Goal: Task Accomplishment & Management: Manage account settings

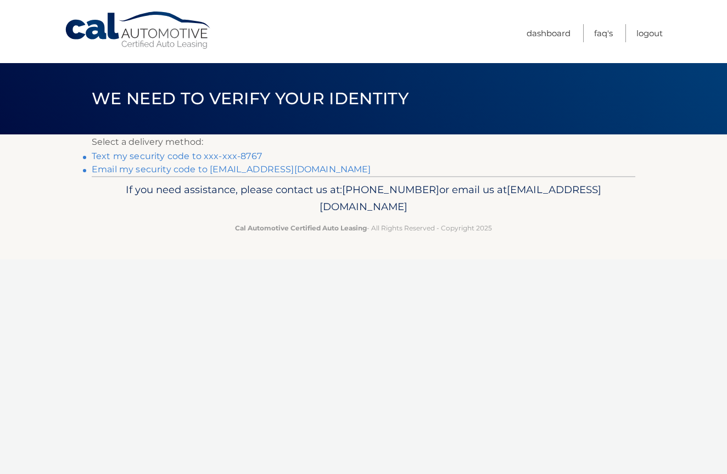
click at [141, 160] on link "Text my security code to xxx-xxx-8767" at bounding box center [177, 156] width 170 height 10
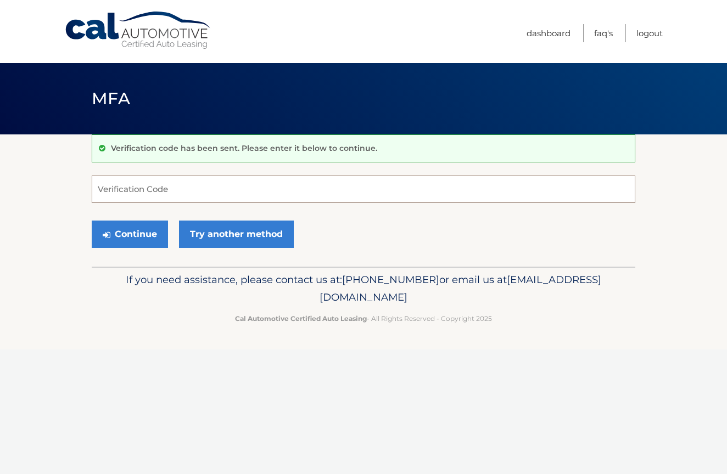
click at [152, 187] on input "Verification Code" at bounding box center [364, 189] width 544 height 27
type input "504754"
click at [109, 234] on icon "submit" at bounding box center [107, 235] width 8 height 9
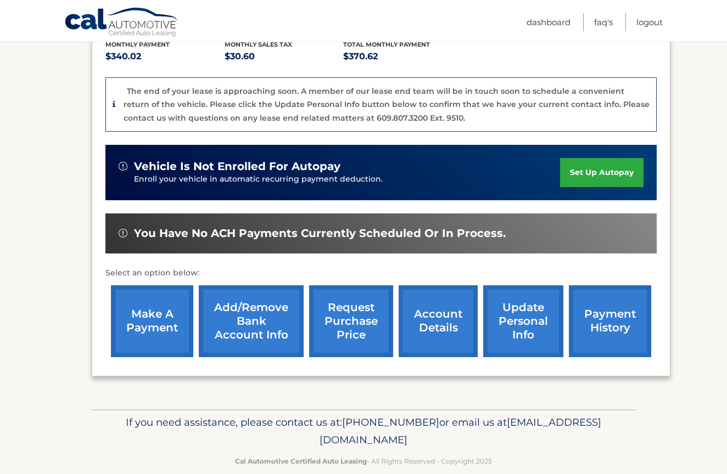
scroll to position [255, 0]
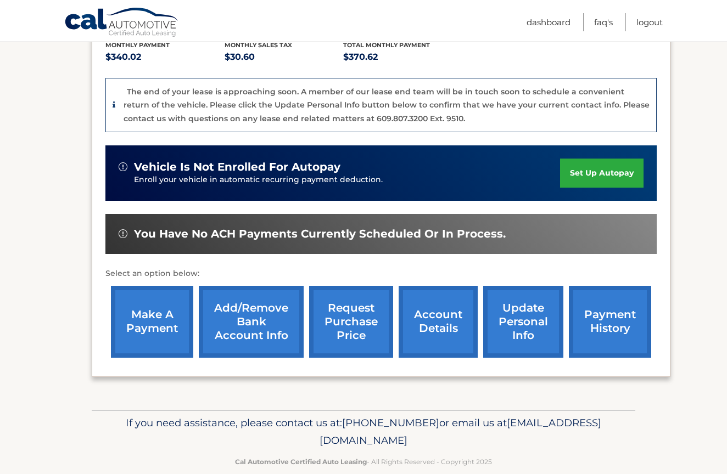
click at [425, 305] on link "account details" at bounding box center [438, 322] width 79 height 72
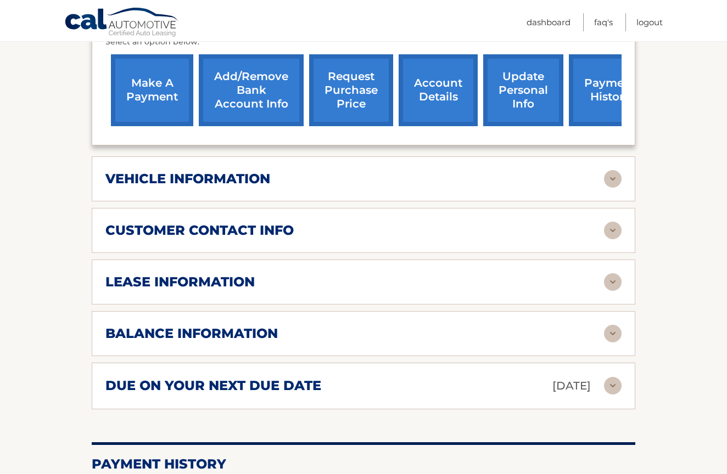
scroll to position [436, 0]
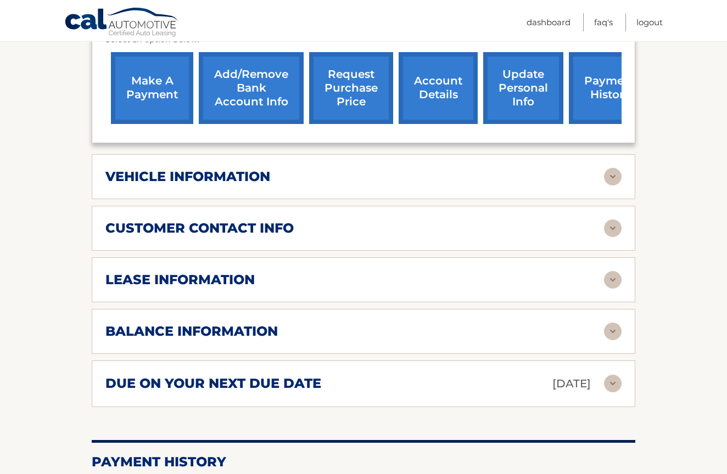
click at [252, 272] on h2 "lease information" at bounding box center [179, 280] width 149 height 16
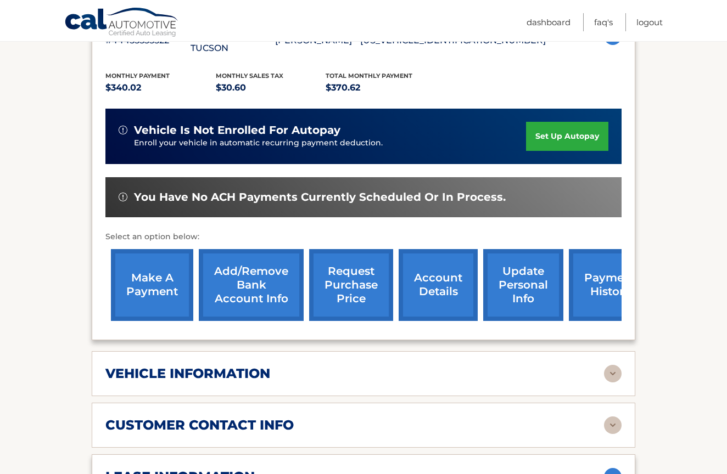
scroll to position [244, 0]
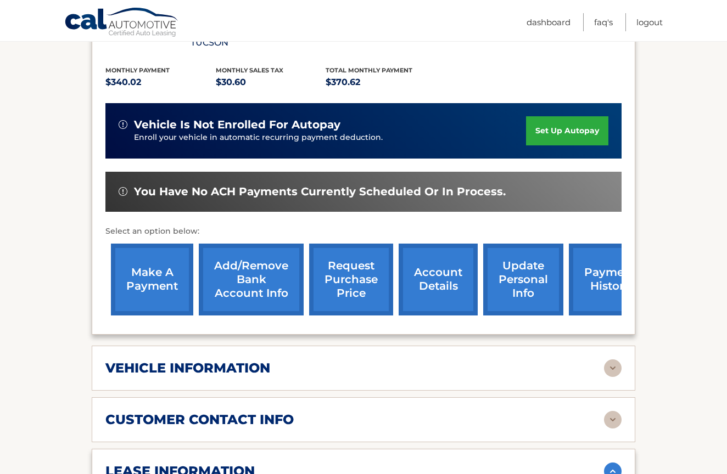
click at [434, 269] on link "account details" at bounding box center [438, 280] width 79 height 72
click at [286, 360] on div "vehicle information" at bounding box center [354, 368] width 499 height 16
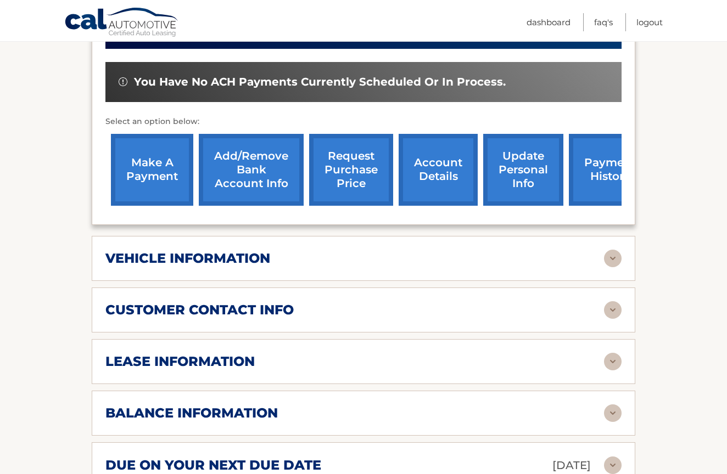
scroll to position [361, 0]
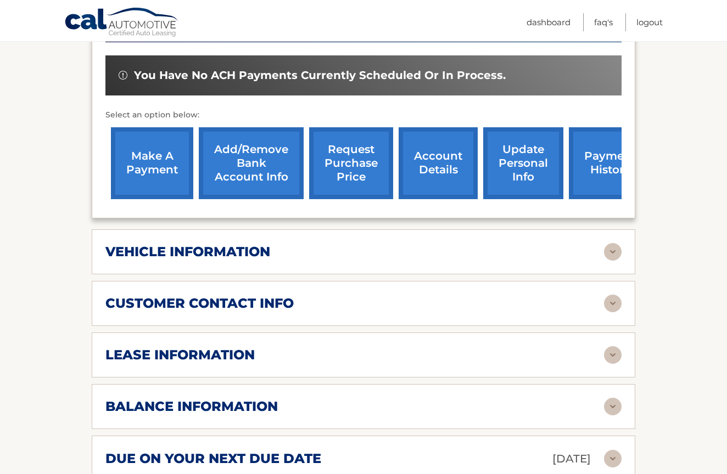
click at [269, 244] on h2 "vehicle information" at bounding box center [187, 252] width 165 height 16
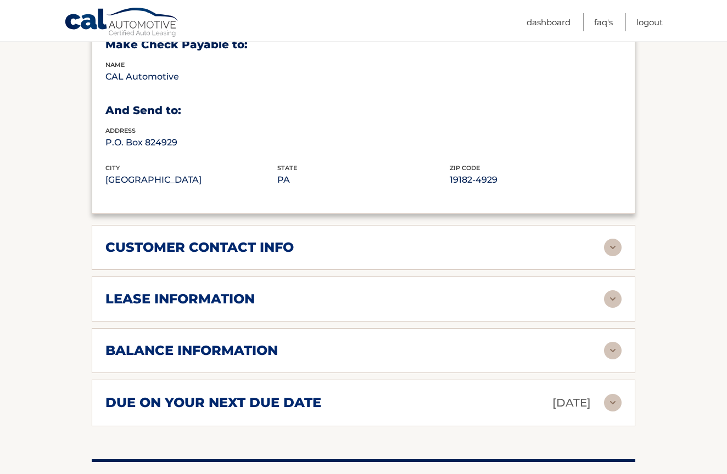
scroll to position [695, 0]
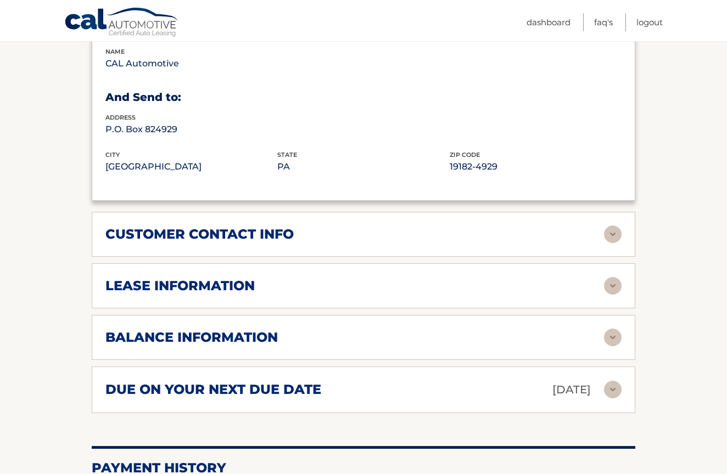
click at [280, 225] on div "customer contact info full name JUAN ORTIZ street address 2151 LINCOLN HWY city…" at bounding box center [364, 234] width 544 height 45
click at [272, 226] on h2 "customer contact info" at bounding box center [199, 234] width 188 height 16
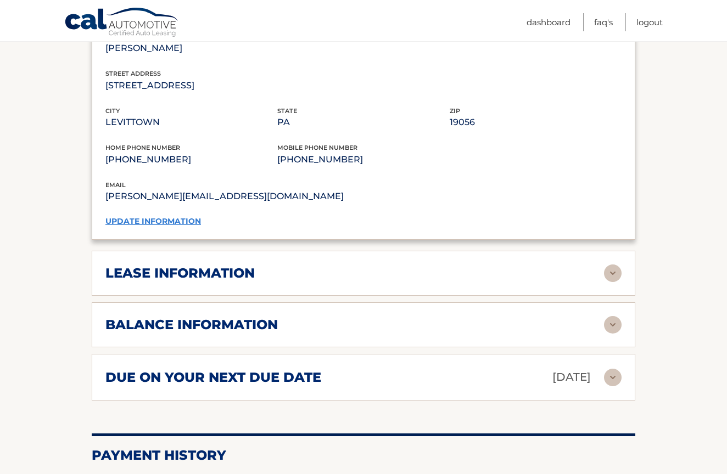
scroll to position [920, 0]
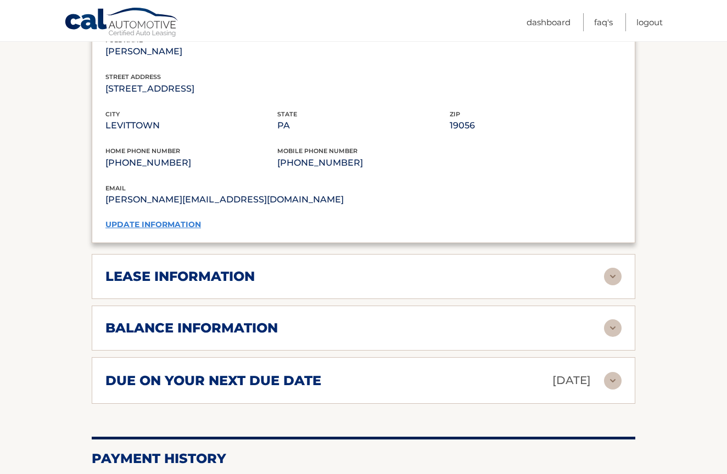
click at [254, 269] on h2 "lease information" at bounding box center [179, 277] width 149 height 16
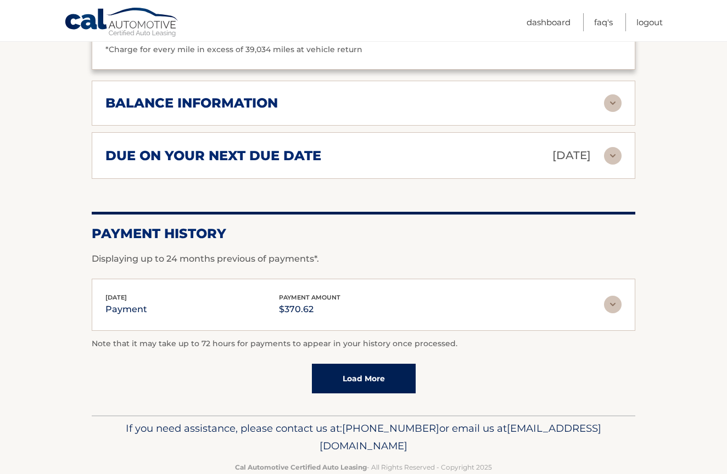
scroll to position [1350, 0]
click at [345, 365] on link "Load More" at bounding box center [364, 380] width 104 height 30
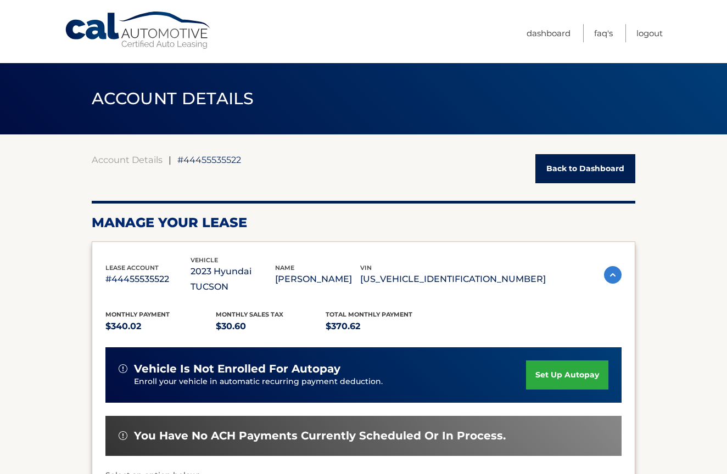
scroll to position [0, 0]
click at [555, 163] on link "Back to Dashboard" at bounding box center [585, 168] width 100 height 29
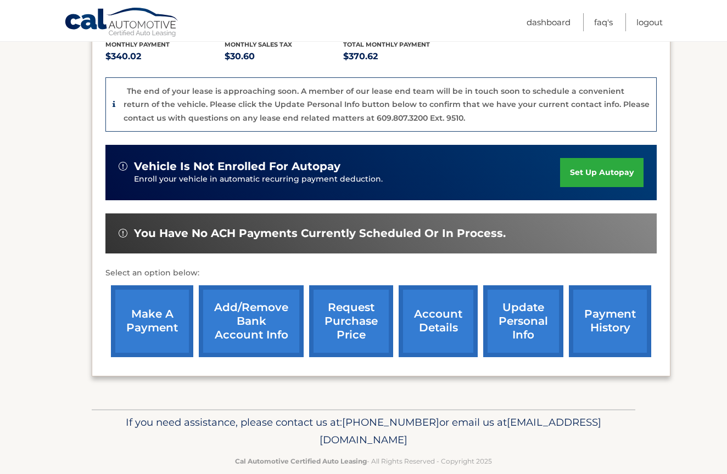
scroll to position [255, 0]
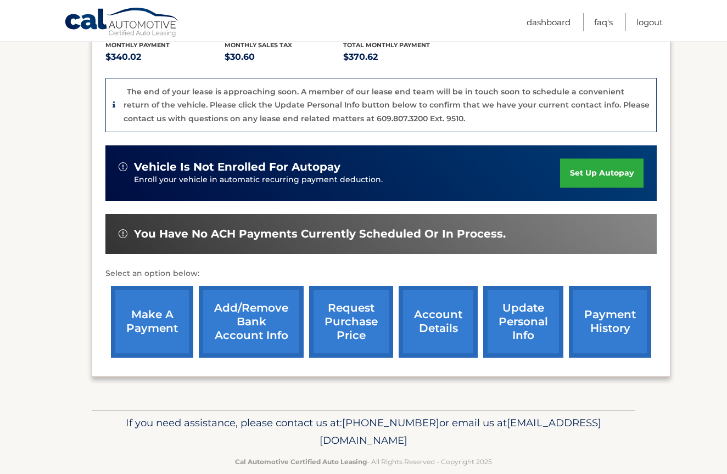
click at [439, 316] on link "account details" at bounding box center [438, 322] width 79 height 72
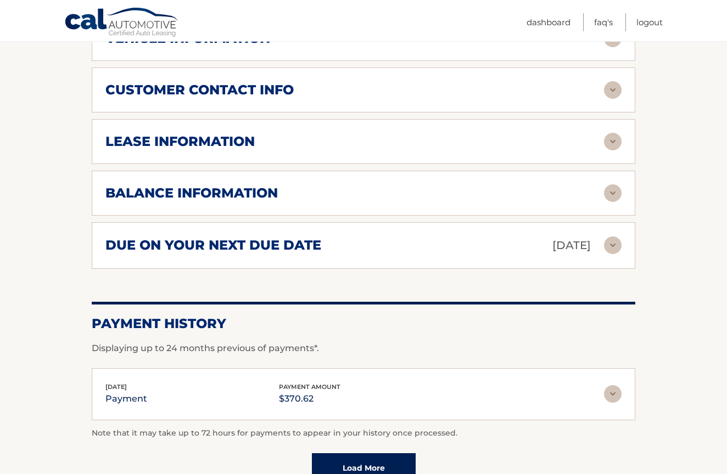
scroll to position [582, 0]
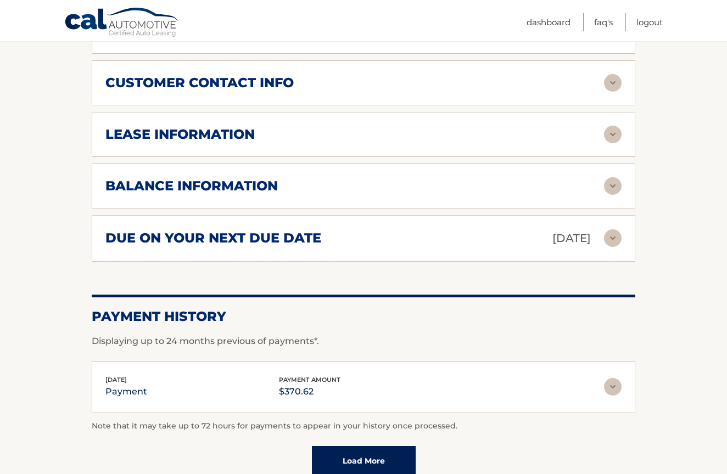
click at [232, 126] on h2 "lease information" at bounding box center [179, 134] width 149 height 16
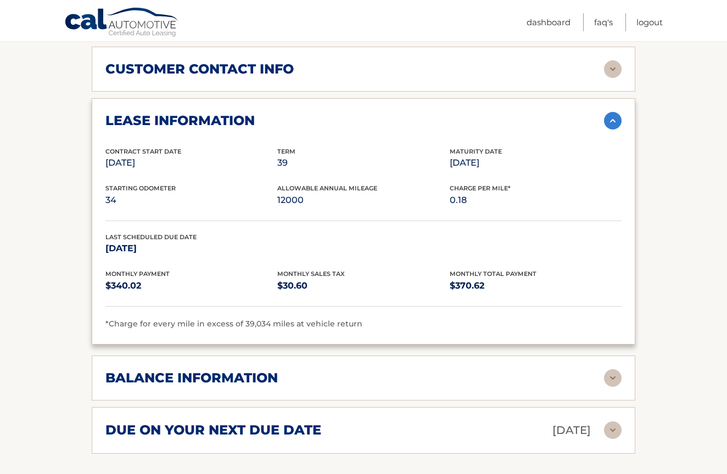
scroll to position [595, 0]
click at [197, 370] on h2 "balance information" at bounding box center [191, 378] width 172 height 16
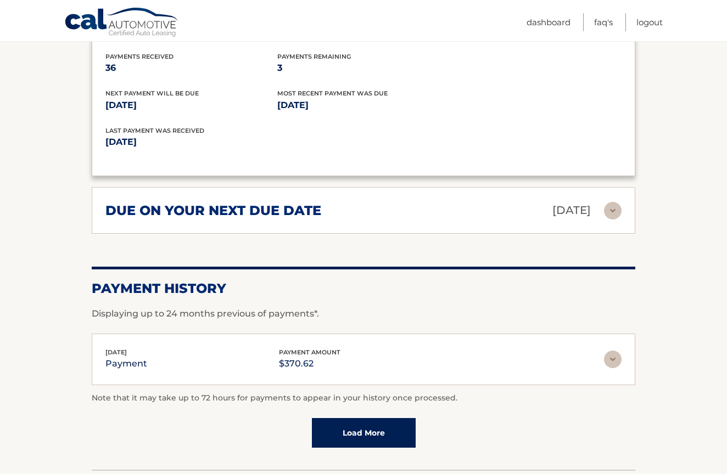
scroll to position [980, 0]
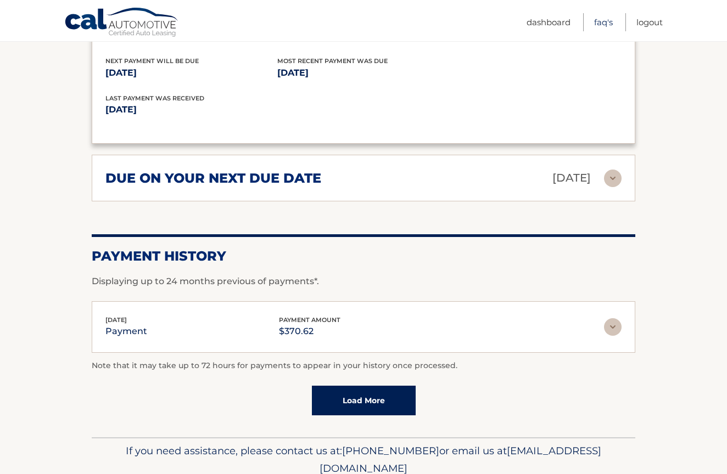
click at [601, 21] on link "FAQ's" at bounding box center [603, 22] width 19 height 18
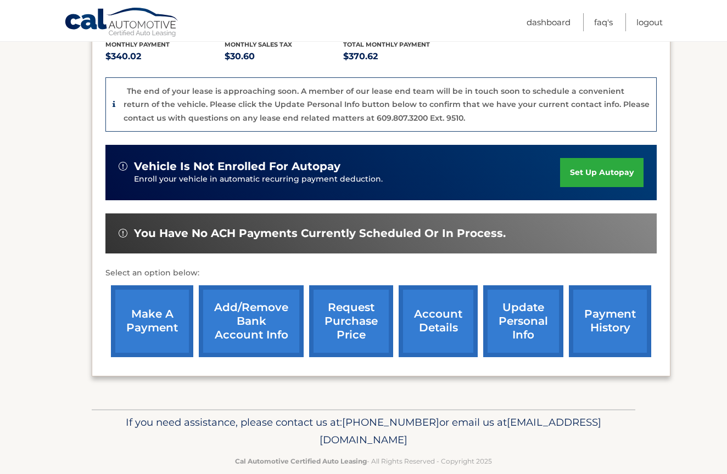
scroll to position [255, 0]
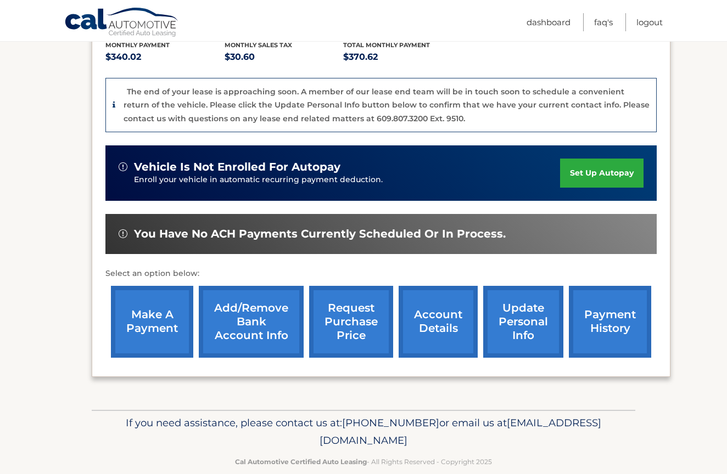
click at [452, 302] on link "account details" at bounding box center [438, 322] width 79 height 72
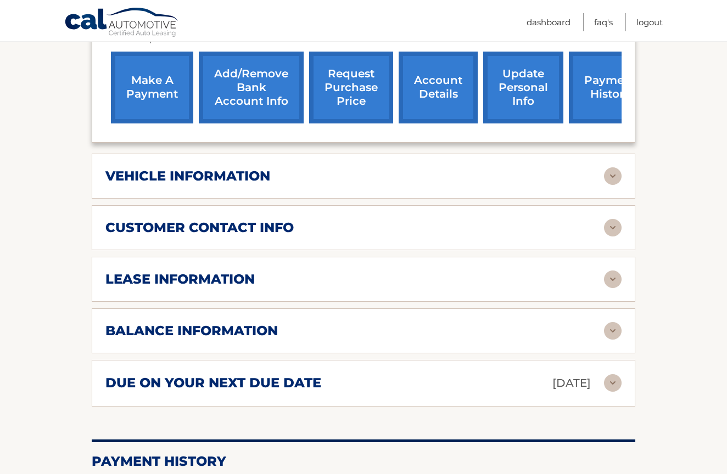
scroll to position [440, 0]
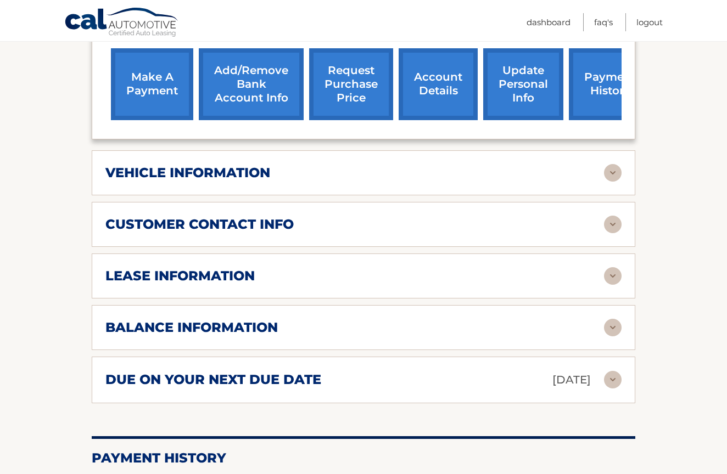
click at [166, 270] on div "lease information Contract Start Date [DATE] Term 39 Maturity Date [DATE] Start…" at bounding box center [364, 276] width 544 height 45
click at [613, 267] on img at bounding box center [613, 276] width 18 height 18
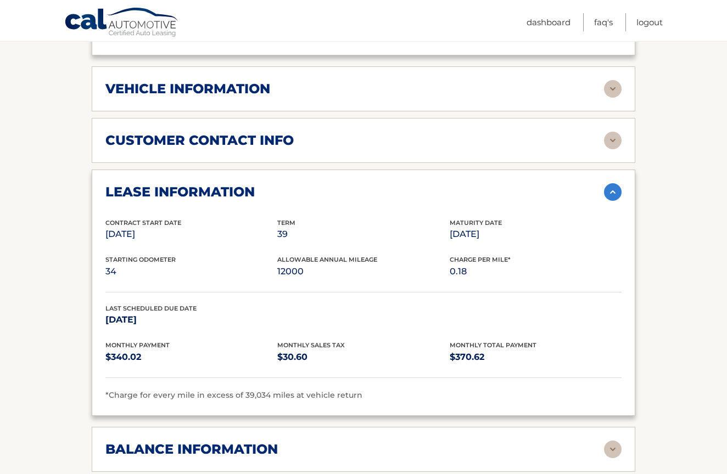
scroll to position [516, 0]
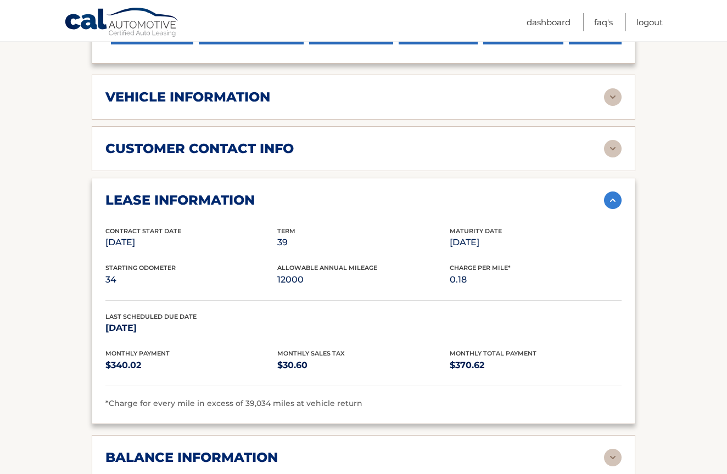
click at [623, 127] on div "customer contact info full name [PERSON_NAME] street address [STREET_ADDRESS] c…" at bounding box center [364, 148] width 544 height 45
click at [616, 140] on img at bounding box center [613, 149] width 18 height 18
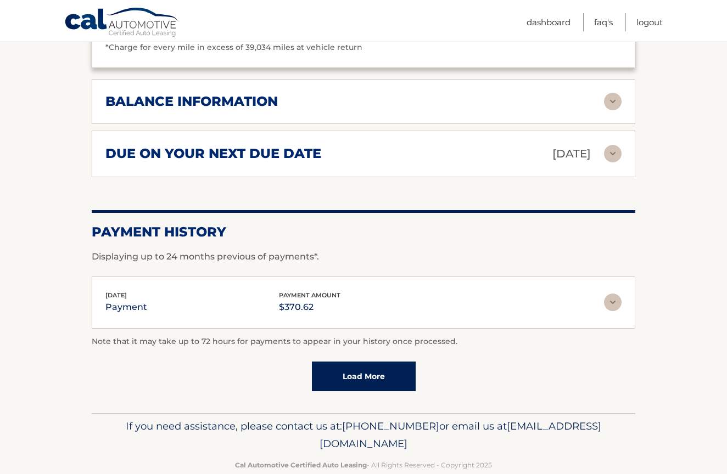
scroll to position [1088, 0]
click at [609, 93] on img at bounding box center [613, 102] width 18 height 18
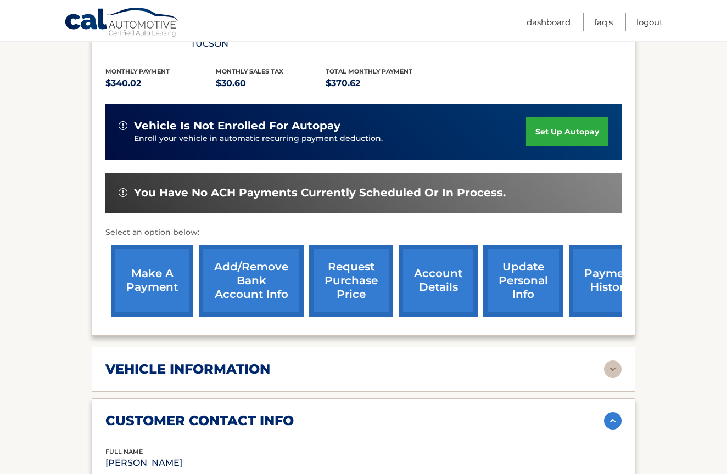
scroll to position [245, 0]
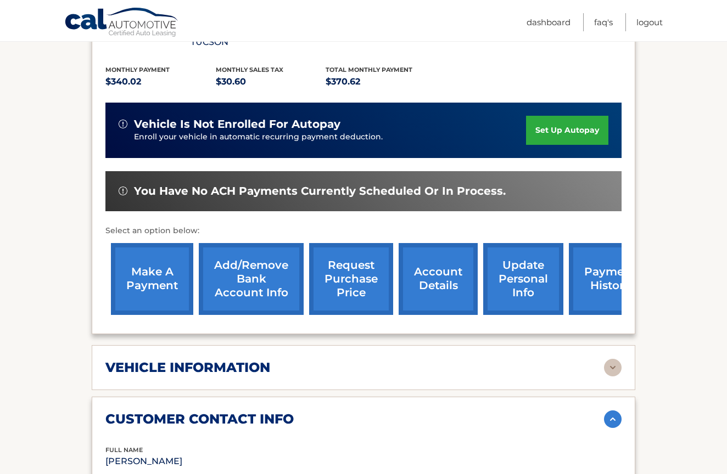
click at [148, 272] on link "make a payment" at bounding box center [152, 279] width 82 height 72
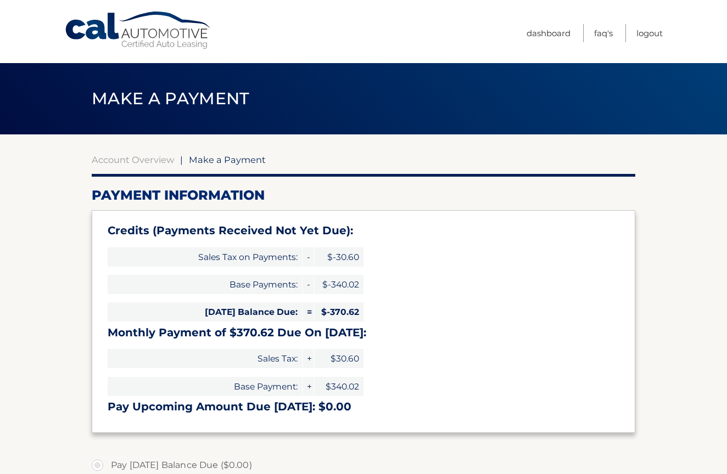
select select "ODY5NTQyMGMtZDE0OC00NmI5LTgyNDQtOTNmOWIwOTA3OWU1"
click at [130, 156] on link "Account Overview" at bounding box center [133, 159] width 82 height 11
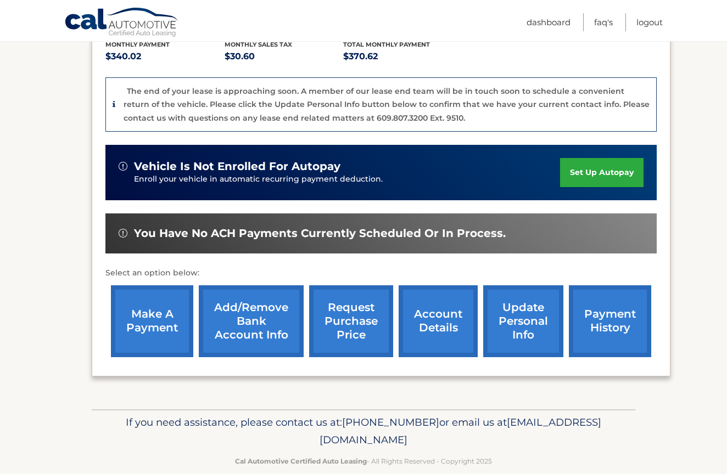
scroll to position [255, 0]
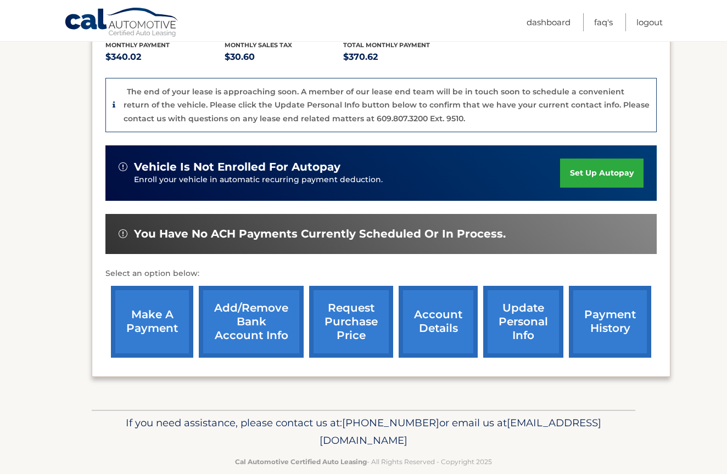
click at [624, 315] on link "payment history" at bounding box center [610, 322] width 82 height 72
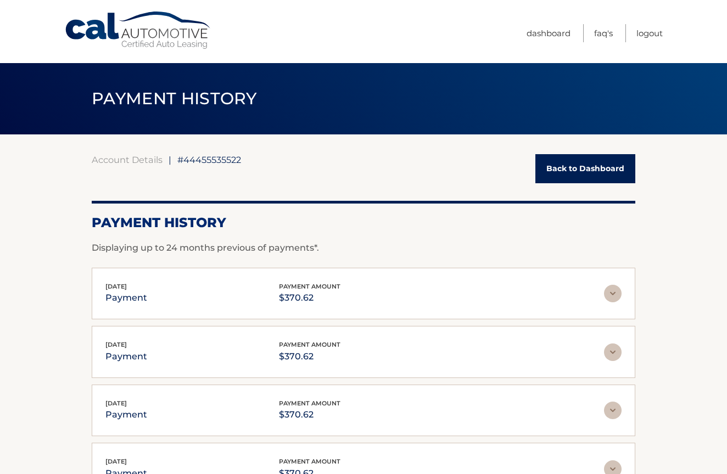
click at [583, 166] on link "Back to Dashboard" at bounding box center [585, 168] width 100 height 29
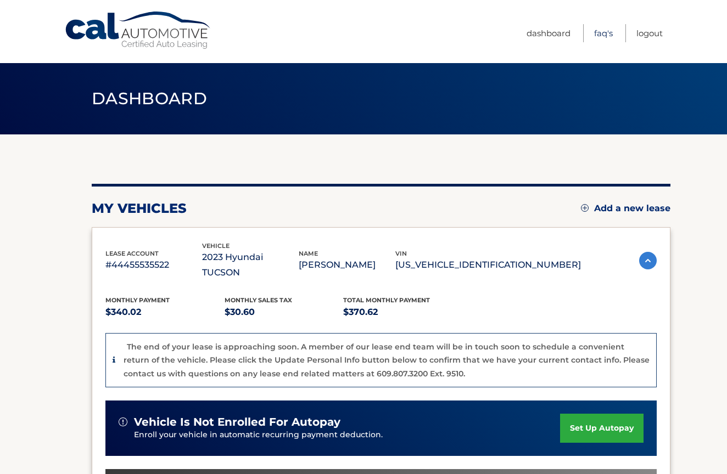
click at [605, 34] on link "FAQ's" at bounding box center [603, 33] width 19 height 18
click at [130, 259] on p "#44455535522" at bounding box center [153, 265] width 97 height 15
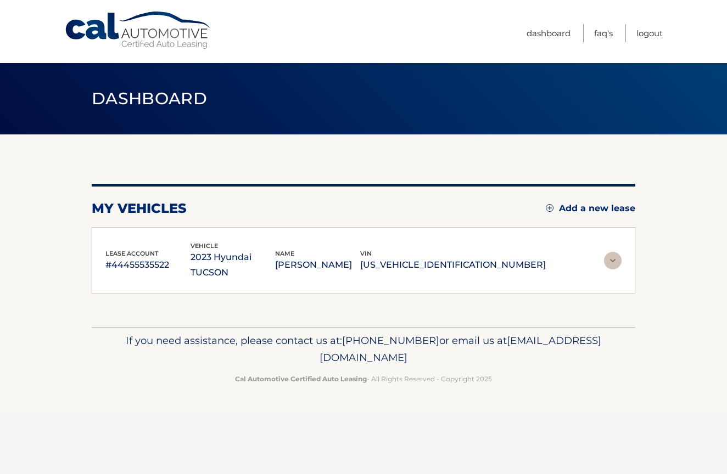
click at [130, 259] on p "#44455535522" at bounding box center [147, 265] width 85 height 15
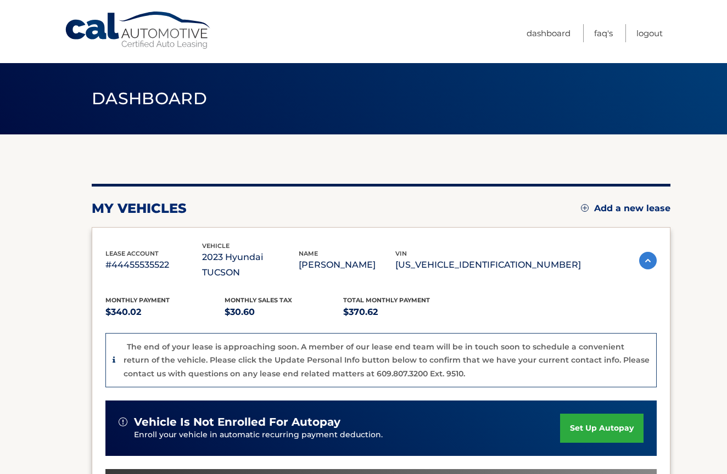
click at [124, 258] on p "#44455535522" at bounding box center [153, 265] width 97 height 15
copy p "44455535522"
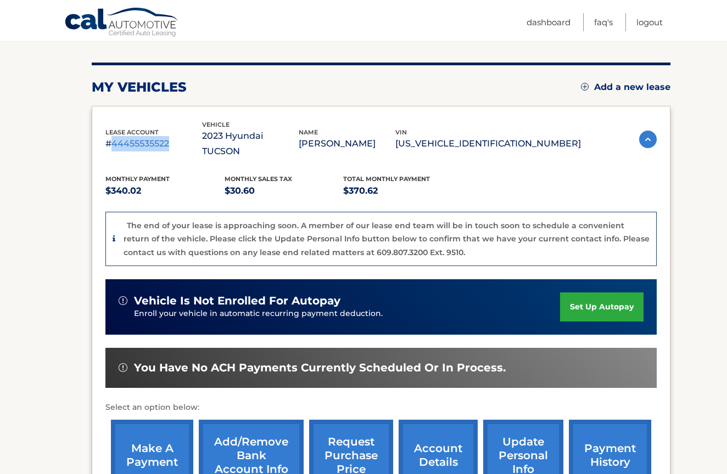
scroll to position [120, 0]
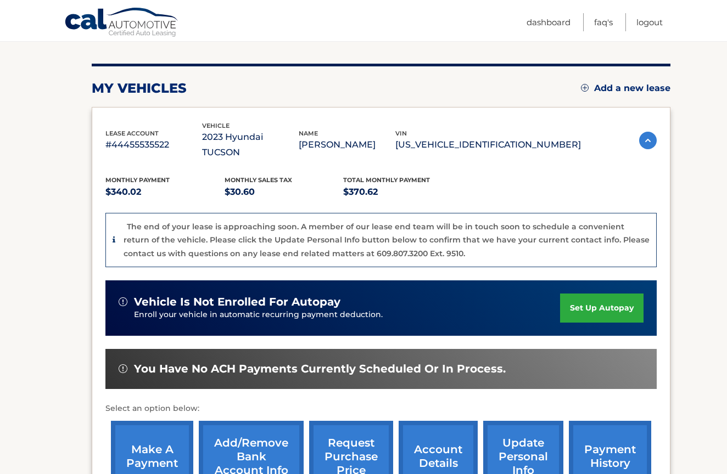
click at [246, 231] on div "The end of your lease is approaching soon. A member of our lease end team will …" at bounding box center [387, 240] width 526 height 41
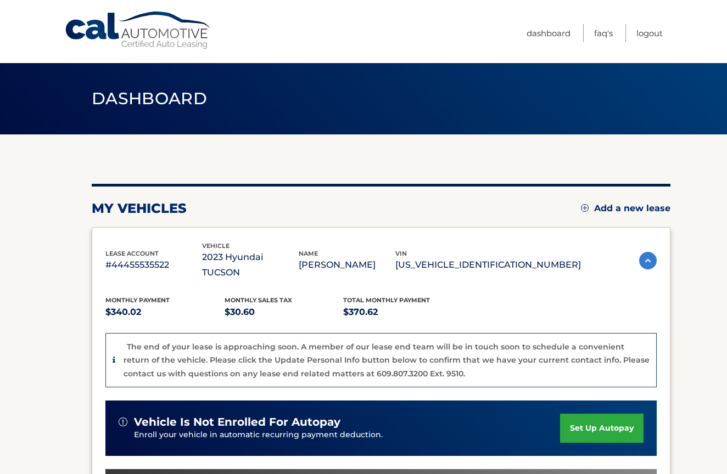
scroll to position [0, 0]
